Goal: Use online tool/utility: Use online tool/utility

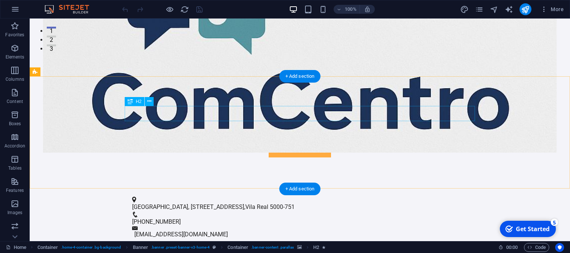
scroll to position [352, 0]
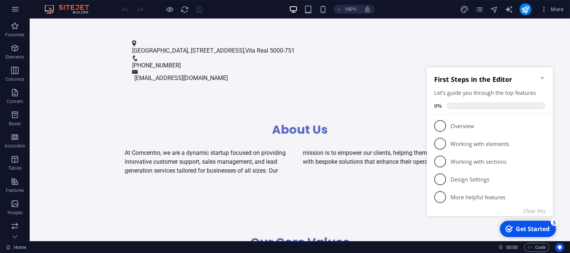
click at [542, 76] on icon "Minimize checklist" at bounding box center [542, 78] width 6 height 6
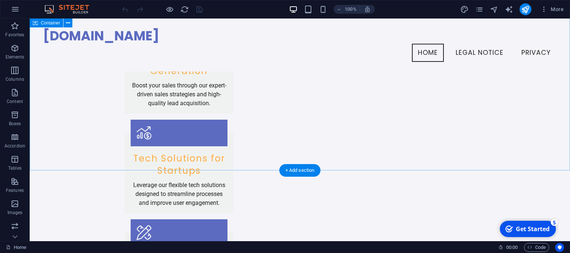
scroll to position [1005, 0]
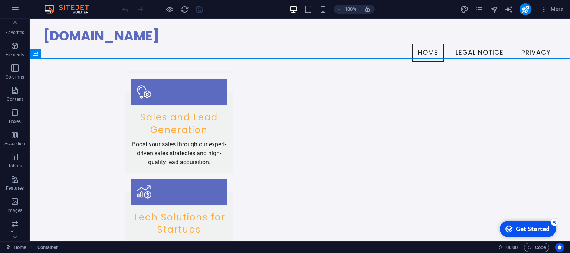
scroll to position [0, 0]
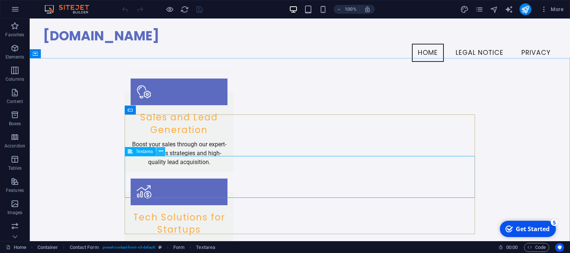
click at [162, 153] on icon at bounding box center [161, 152] width 4 height 8
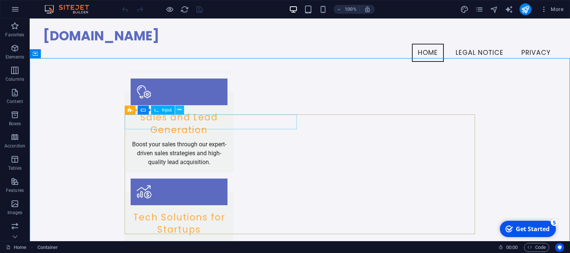
click at [178, 109] on icon at bounding box center [179, 110] width 4 height 8
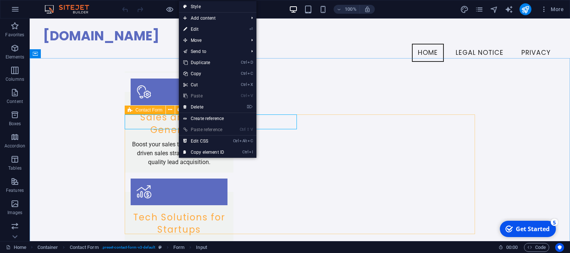
click at [130, 113] on icon at bounding box center [130, 110] width 5 height 9
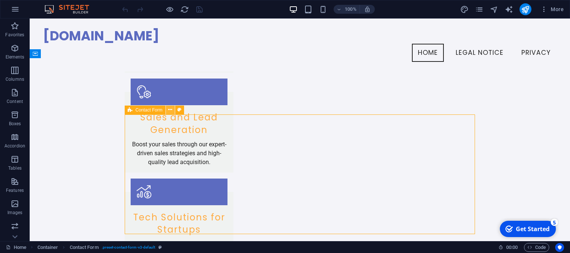
click at [170, 112] on icon at bounding box center [170, 110] width 4 height 8
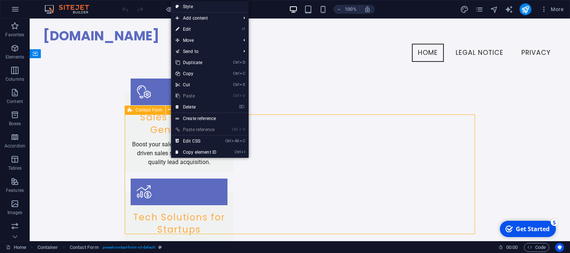
click at [159, 112] on span "Contact Form" at bounding box center [148, 110] width 27 height 4
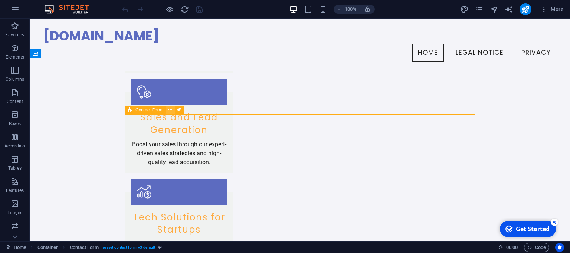
click at [168, 110] on icon at bounding box center [170, 110] width 4 height 8
click at [130, 113] on icon at bounding box center [130, 110] width 5 height 9
click at [178, 109] on icon at bounding box center [179, 110] width 4 height 8
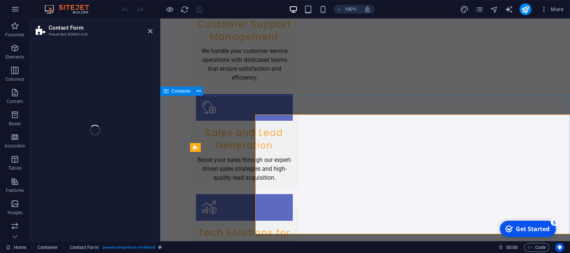
select select "rem"
select select "preset-contact-form-v3-default"
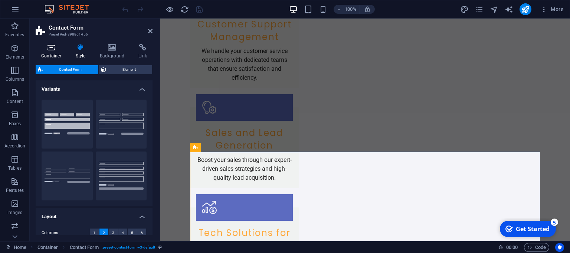
click at [53, 57] on h4 "Container" at bounding box center [53, 52] width 34 height 16
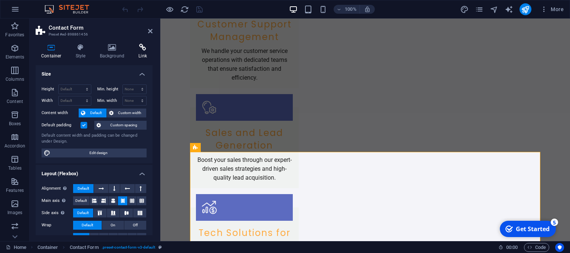
click at [136, 51] on h4 "Link" at bounding box center [143, 52] width 20 height 16
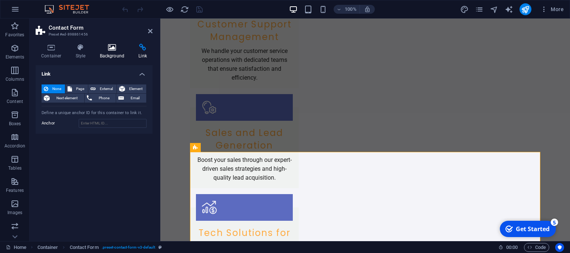
click at [124, 52] on h4 "Background" at bounding box center [113, 52] width 39 height 16
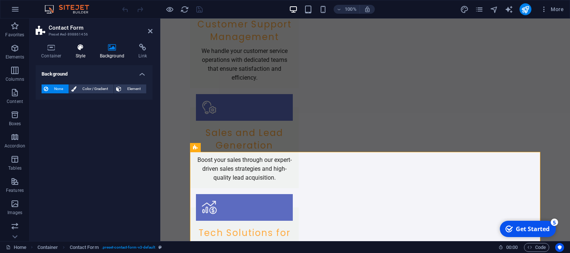
click at [93, 53] on h4 "Style" at bounding box center [82, 52] width 24 height 16
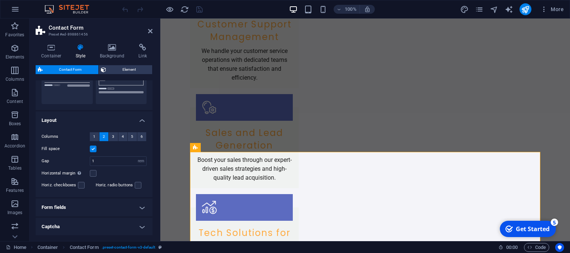
scroll to position [126, 0]
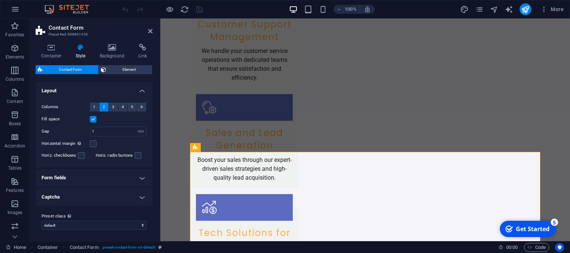
click at [141, 176] on h4 "Form fields" at bounding box center [94, 178] width 117 height 18
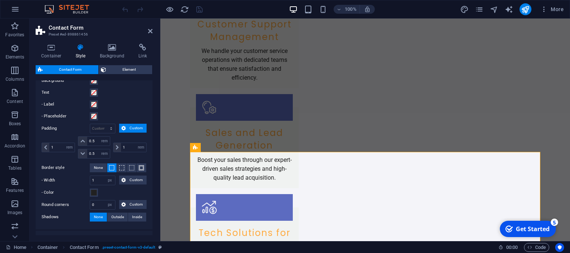
scroll to position [303, 0]
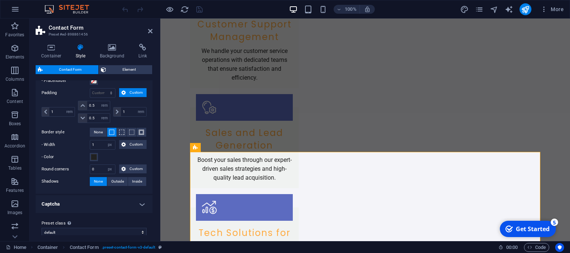
click at [129, 195] on h4 "Captcha" at bounding box center [94, 204] width 117 height 18
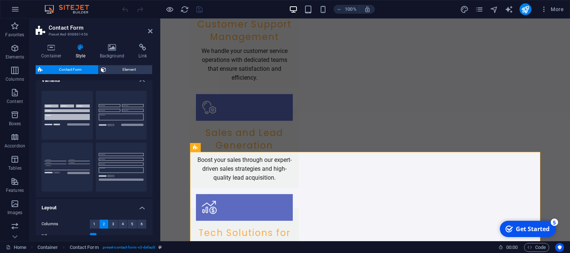
scroll to position [0, 0]
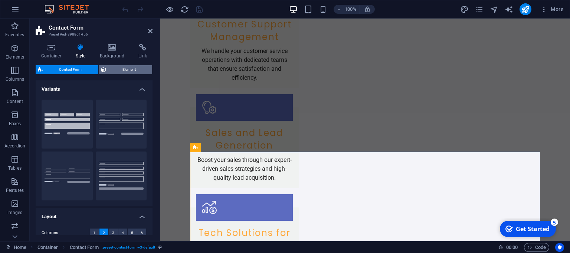
click at [121, 70] on span "Element" at bounding box center [129, 69] width 42 height 9
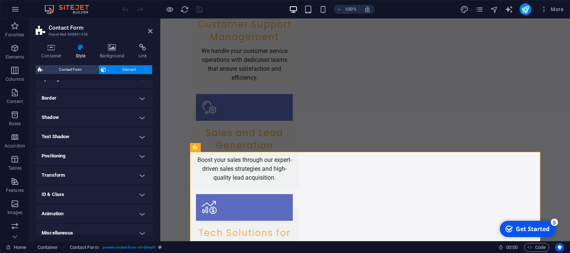
scroll to position [158, 0]
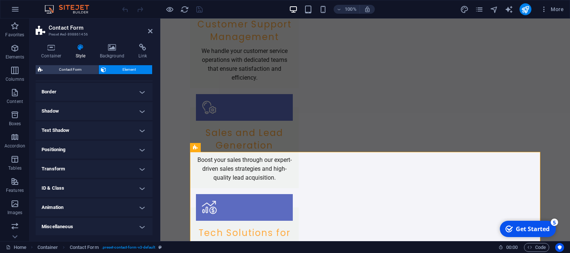
click at [140, 229] on h4 "Miscellaneous" at bounding box center [94, 227] width 117 height 18
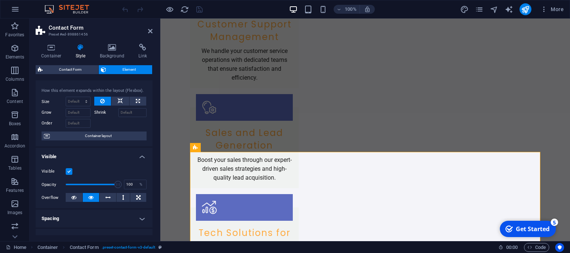
scroll to position [0, 0]
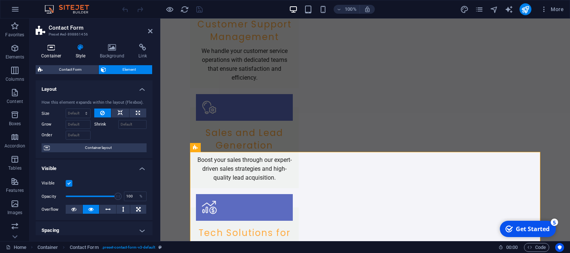
click at [61, 56] on h4 "Container" at bounding box center [53, 52] width 34 height 16
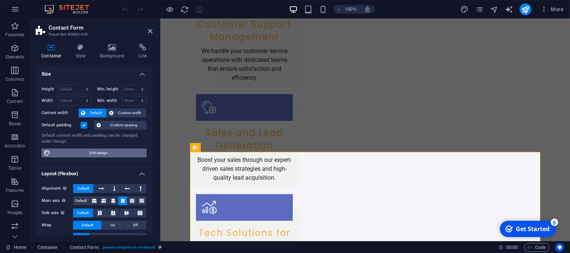
click at [111, 154] on span "Edit design" at bounding box center [99, 153] width 92 height 9
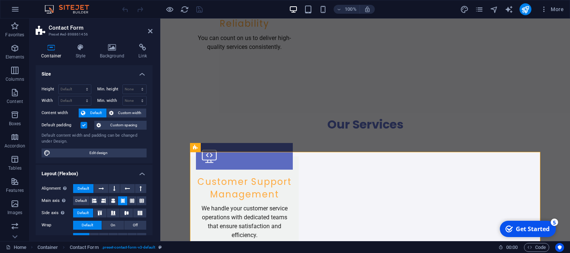
select select "rem"
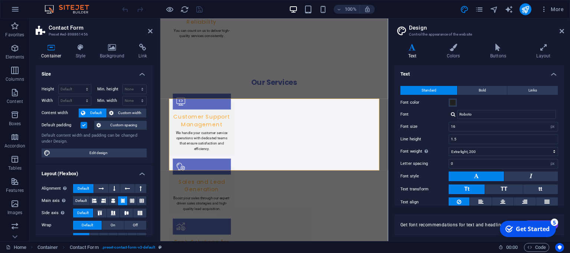
scroll to position [1053, 0]
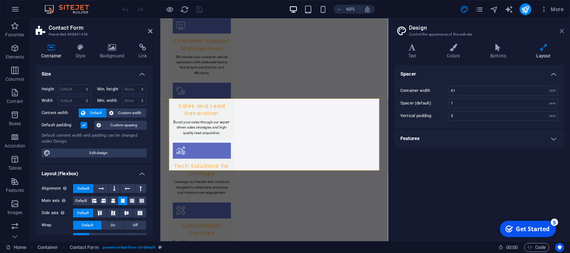
click at [562, 32] on icon at bounding box center [561, 31] width 4 height 6
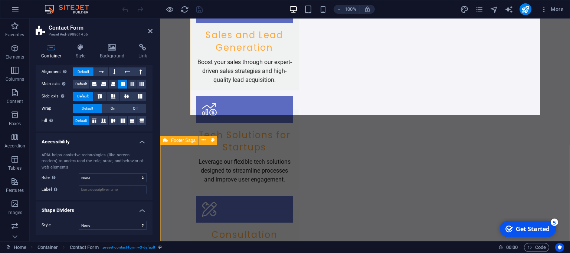
scroll to position [1083, 0]
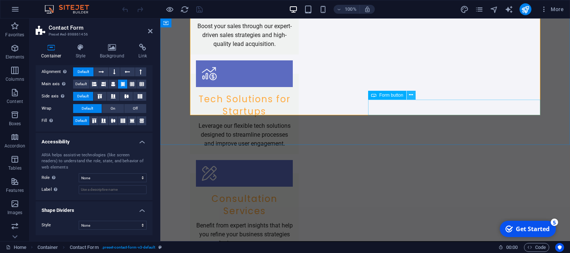
click at [410, 95] on icon at bounding box center [411, 95] width 4 height 8
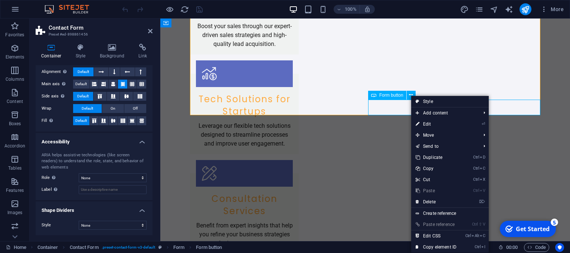
click at [391, 97] on span "Form button" at bounding box center [391, 95] width 24 height 4
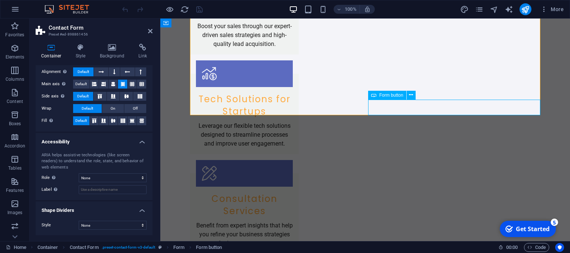
click at [391, 97] on span "Form button" at bounding box center [391, 95] width 24 height 4
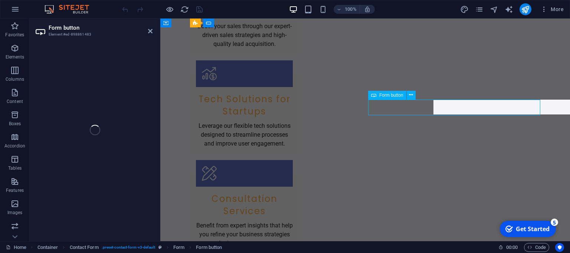
click at [391, 97] on span "Form button" at bounding box center [391, 95] width 24 height 4
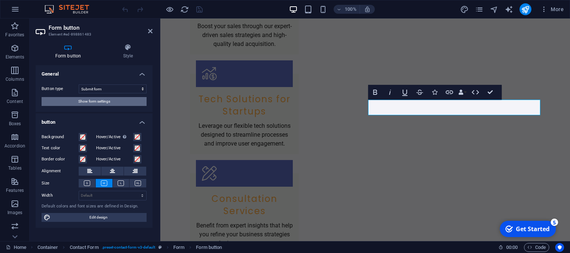
click at [96, 104] on span "Show form settings" at bounding box center [94, 101] width 32 height 9
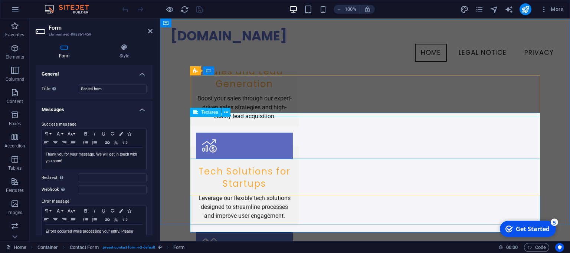
scroll to position [966, 0]
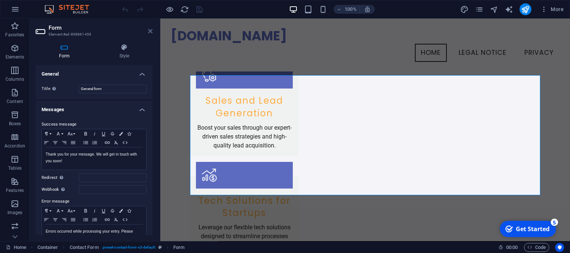
click at [149, 29] on icon at bounding box center [150, 31] width 4 height 6
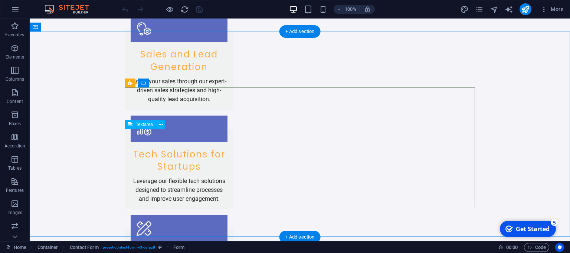
scroll to position [1044, 0]
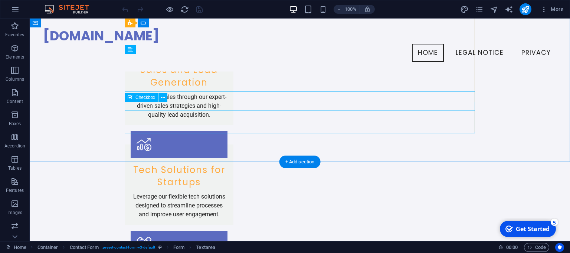
scroll to position [966, 0]
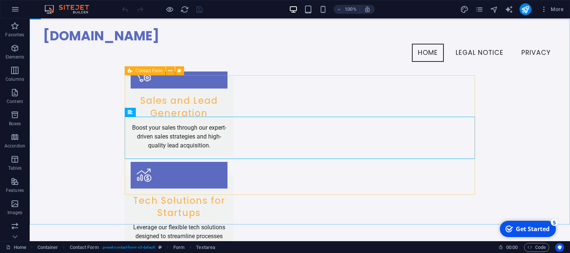
click at [143, 70] on span "Contact Form" at bounding box center [148, 71] width 27 height 4
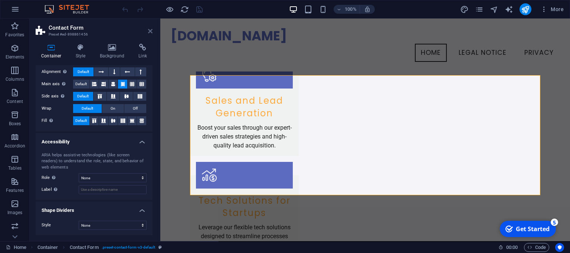
click at [149, 31] on icon at bounding box center [150, 31] width 4 height 6
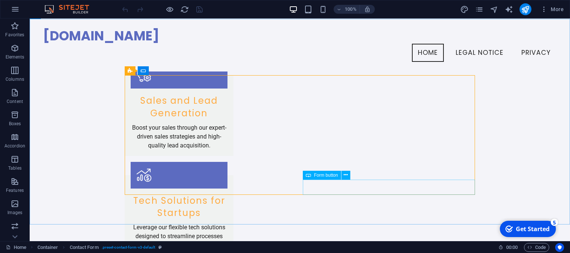
click at [314, 176] on span "Form button" at bounding box center [326, 175] width 24 height 4
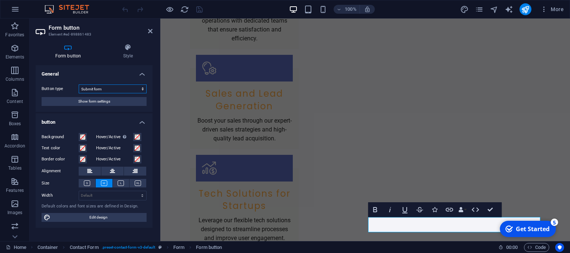
click at [79, 85] on select "Submit form Reset form No action" at bounding box center [113, 89] width 68 height 9
click at [143, 88] on select "Submit form Reset form No action" at bounding box center [113, 89] width 68 height 9
click at [84, 102] on span "Show form settings" at bounding box center [94, 101] width 32 height 9
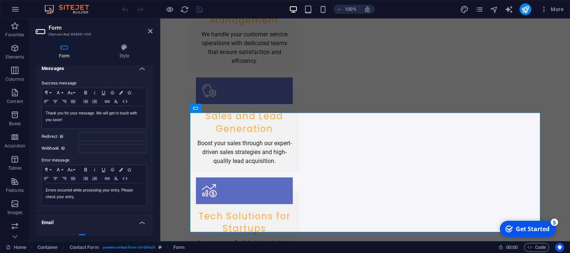
scroll to position [0, 0]
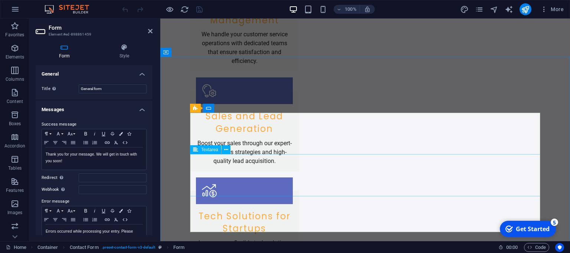
click at [196, 110] on icon at bounding box center [195, 108] width 5 height 9
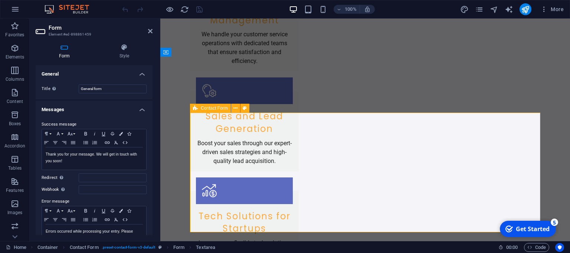
click at [196, 110] on icon at bounding box center [195, 108] width 5 height 9
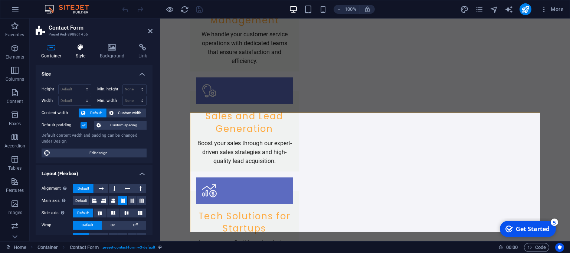
click at [82, 54] on h4 "Style" at bounding box center [82, 52] width 24 height 16
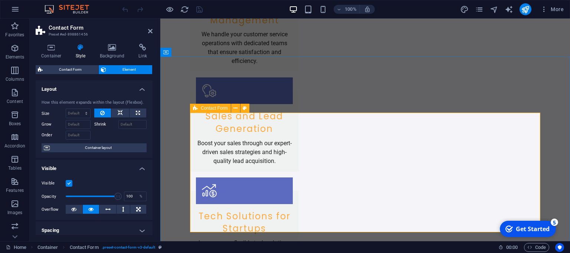
click at [201, 108] on span "Contact Form" at bounding box center [214, 108] width 27 height 4
click at [59, 70] on span "Contact Form" at bounding box center [70, 69] width 51 height 9
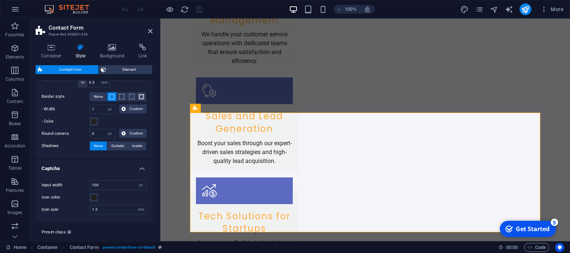
scroll to position [347, 0]
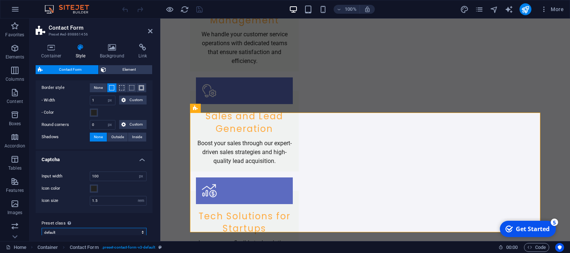
click at [42, 228] on select "plain default row Add preset class" at bounding box center [94, 232] width 105 height 9
click at [105, 228] on select "plain default row Add preset class" at bounding box center [94, 232] width 105 height 9
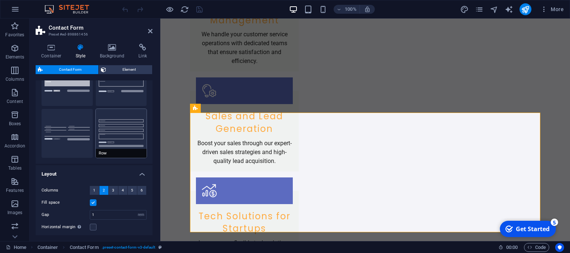
scroll to position [0, 0]
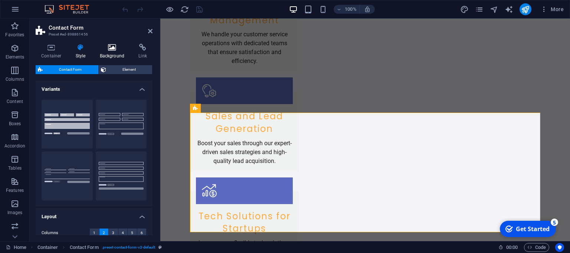
click at [119, 55] on h4 "Background" at bounding box center [113, 52] width 39 height 16
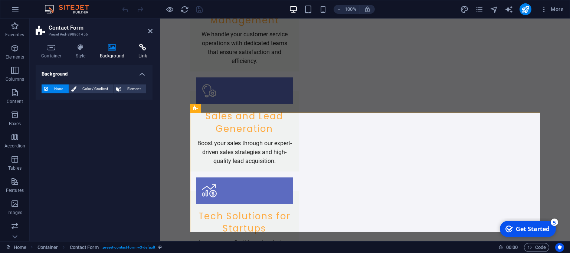
click at [142, 57] on h4 "Link" at bounding box center [143, 52] width 20 height 16
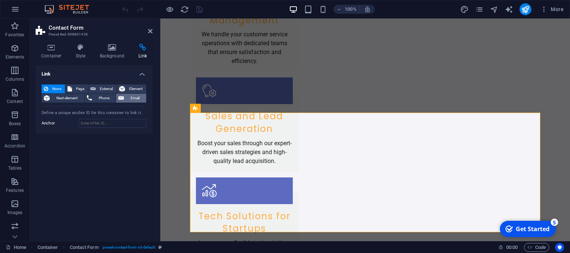
click at [132, 99] on span "Email" at bounding box center [135, 98] width 18 height 9
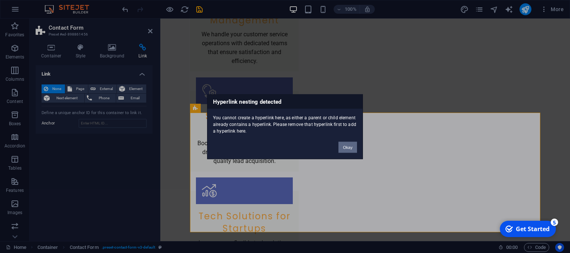
click at [347, 152] on button "Okay" at bounding box center [347, 147] width 19 height 11
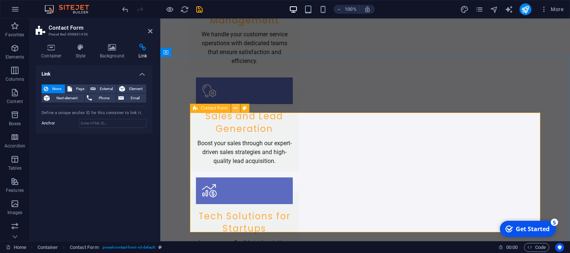
click at [235, 110] on icon at bounding box center [235, 109] width 4 height 8
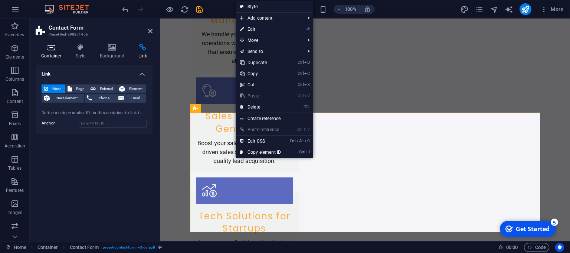
click at [53, 54] on h4 "Container" at bounding box center [53, 52] width 34 height 16
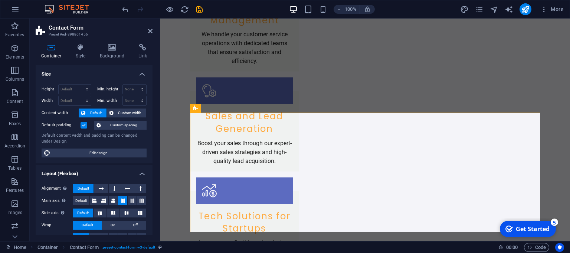
scroll to position [117, 0]
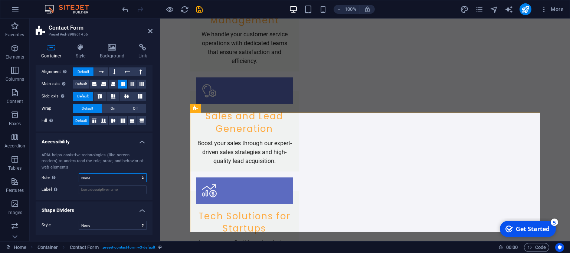
click at [79, 174] on select "None Alert Article Banner Comment Complementary Dialog Footer Header Marquee Pr…" at bounding box center [113, 178] width 68 height 9
click at [129, 178] on select "None Alert Article Banner Comment Complementary Dialog Footer Header Marquee Pr…" at bounding box center [113, 178] width 68 height 9
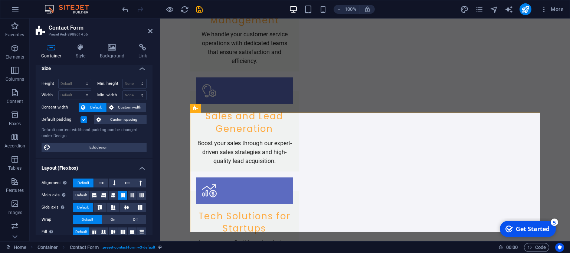
scroll to position [0, 0]
